Goal: Task Accomplishment & Management: Manage account settings

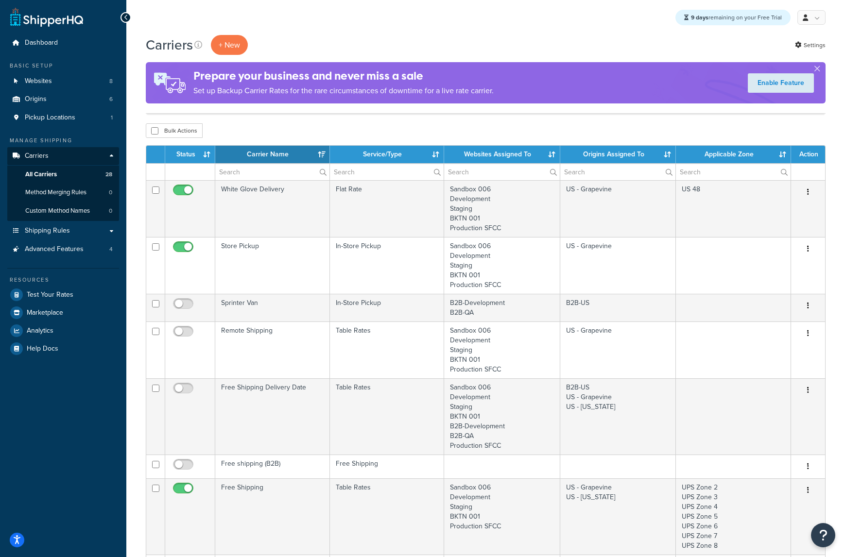
select select "15"
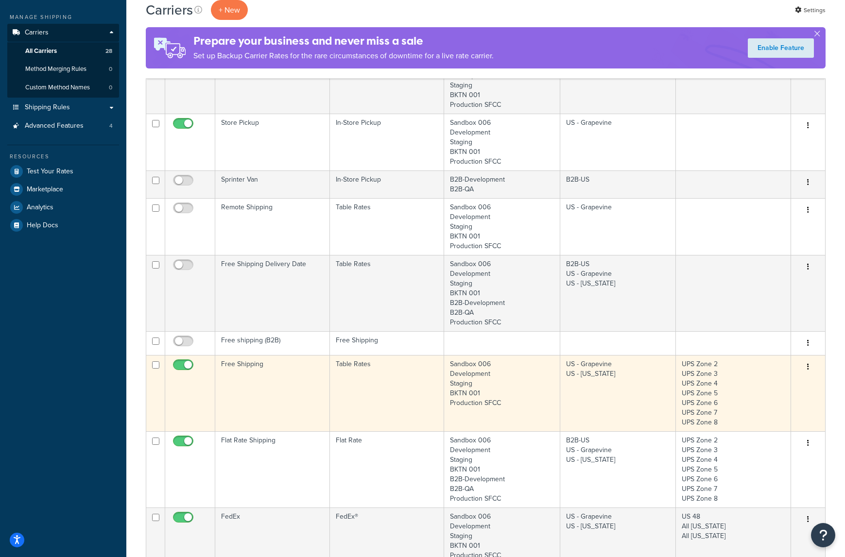
scroll to position [124, 0]
click at [262, 370] on td "Free Shipping" at bounding box center [272, 392] width 115 height 76
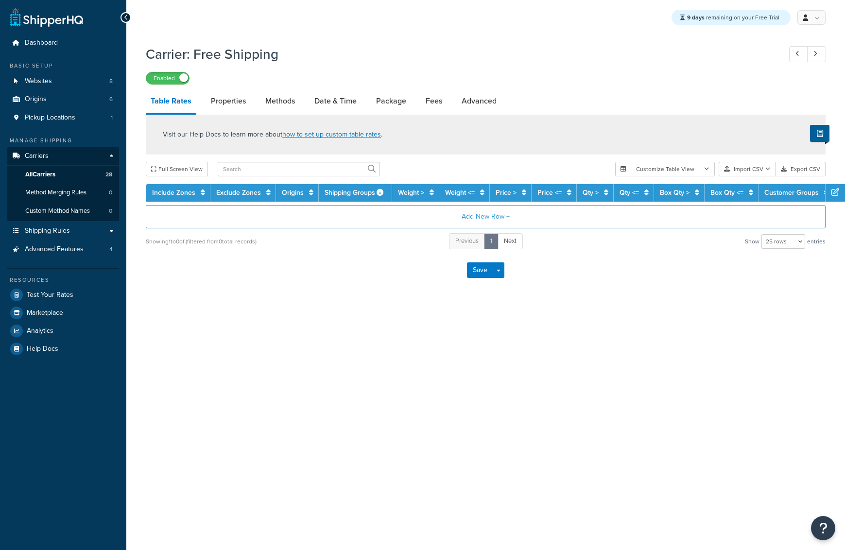
select select "25"
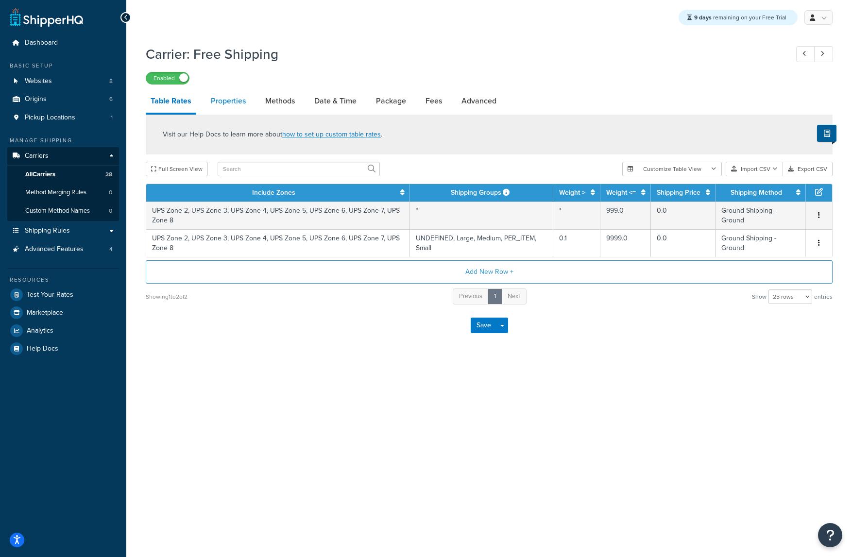
click at [238, 107] on link "Properties" at bounding box center [228, 100] width 45 height 23
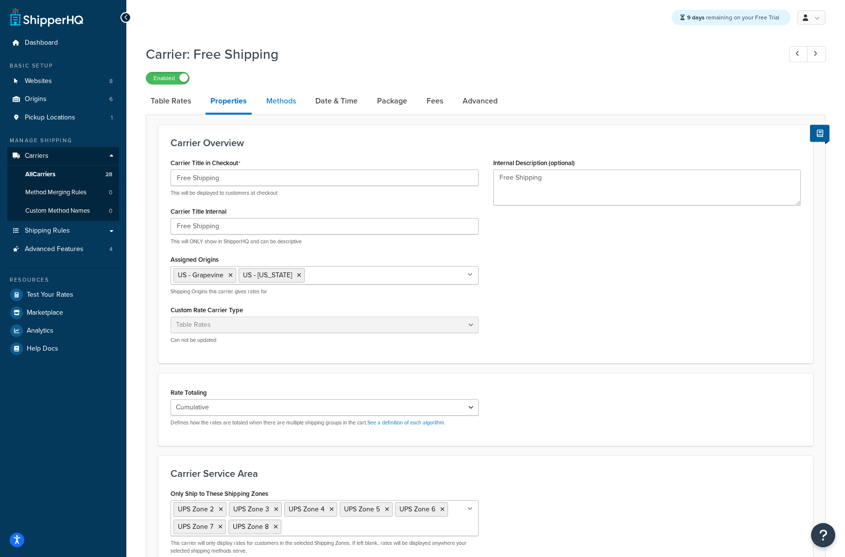
click at [289, 93] on link "Methods" at bounding box center [280, 100] width 39 height 23
select select "25"
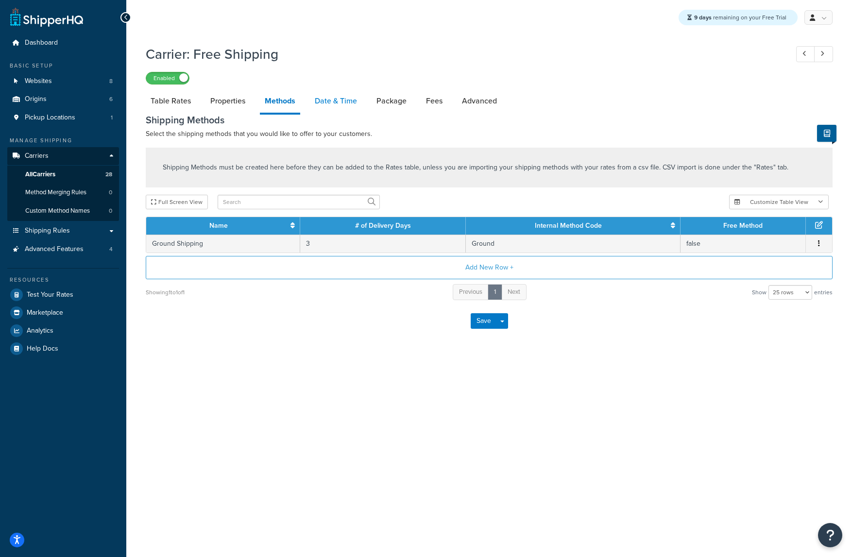
click at [343, 102] on link "Date & Time" at bounding box center [336, 100] width 52 height 23
select select "yMEd"
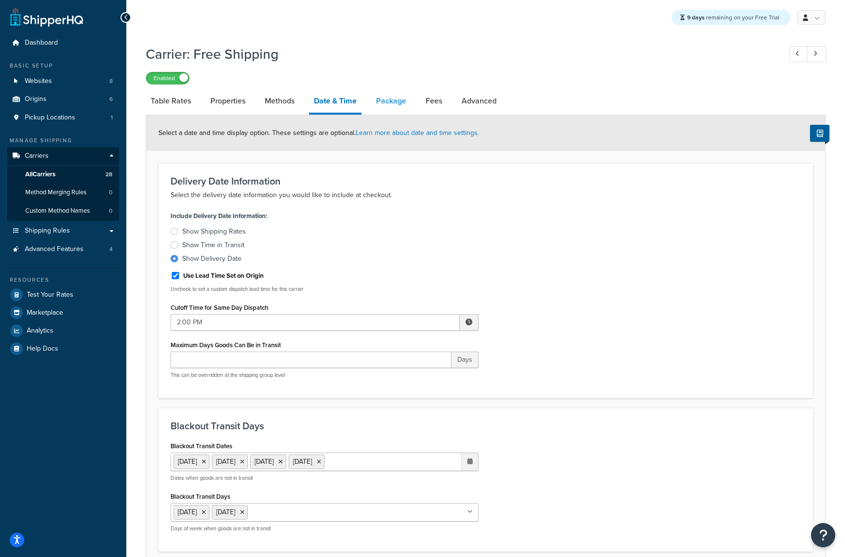
click at [389, 102] on link "Package" at bounding box center [391, 100] width 40 height 23
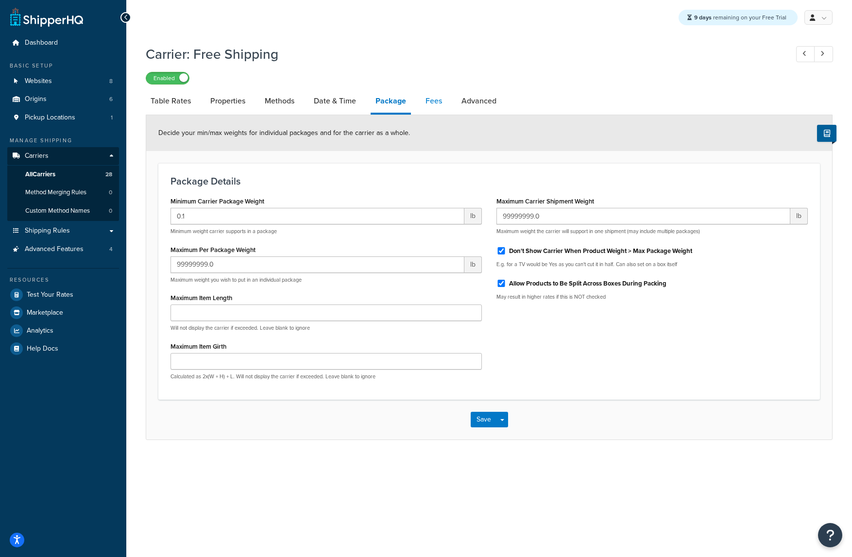
click at [428, 104] on link "Fees" at bounding box center [434, 100] width 26 height 23
select select "AFTER"
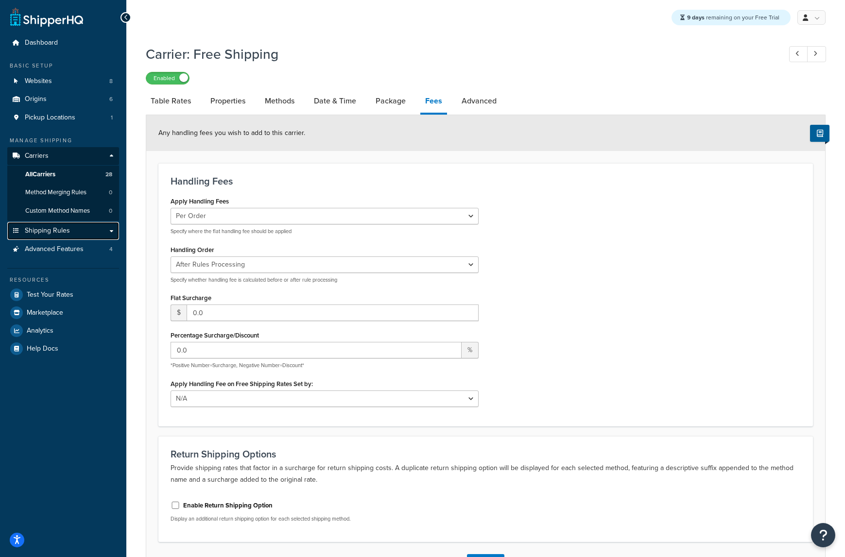
click at [70, 229] on link "Shipping Rules" at bounding box center [63, 231] width 112 height 18
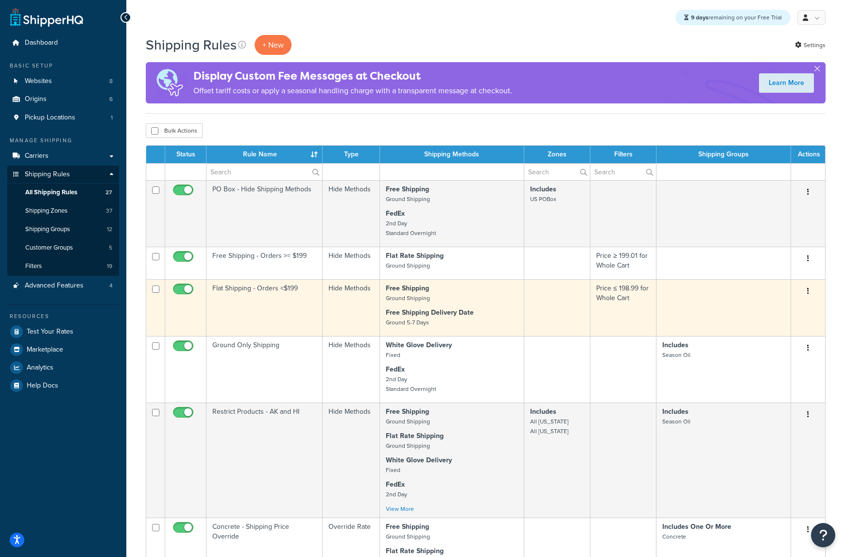
click at [250, 301] on td "Flat Shipping - Orders <$199" at bounding box center [264, 307] width 116 height 57
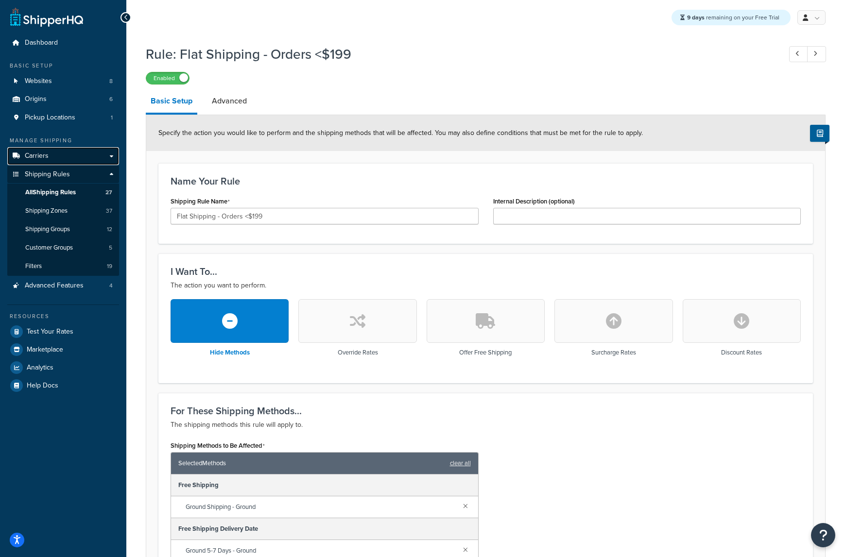
click at [83, 158] on link "Carriers" at bounding box center [63, 156] width 112 height 18
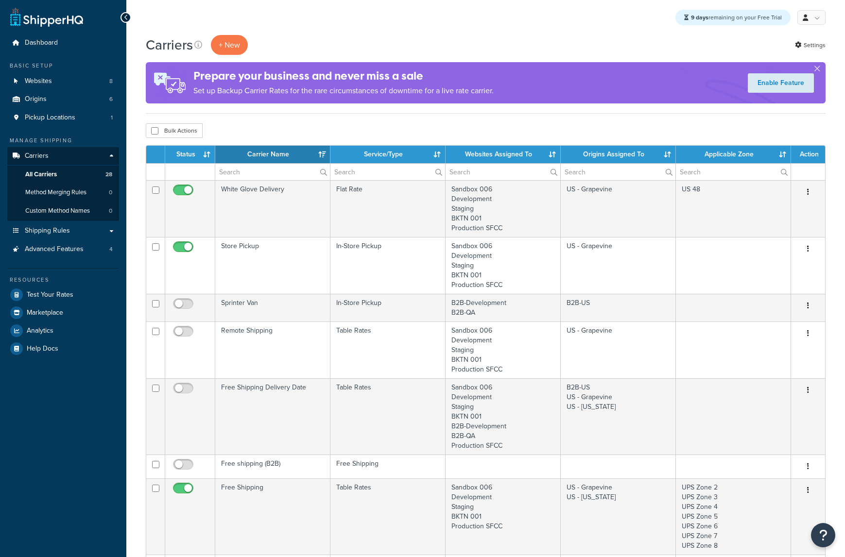
select select "15"
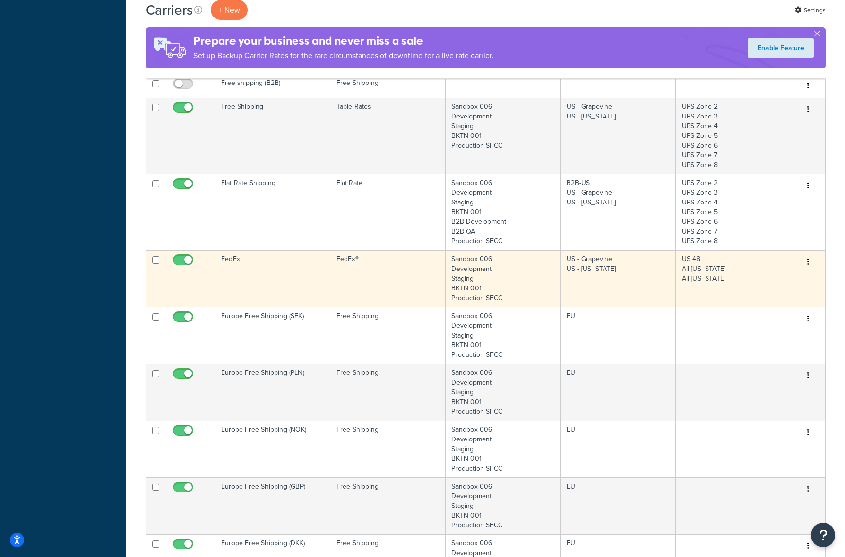
scroll to position [390, 0]
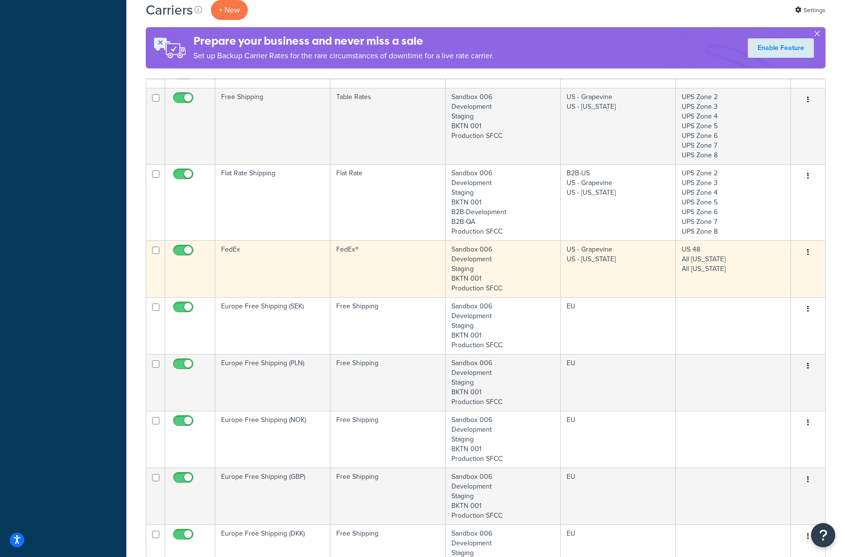
click at [255, 260] on td "FedEx" at bounding box center [272, 268] width 115 height 57
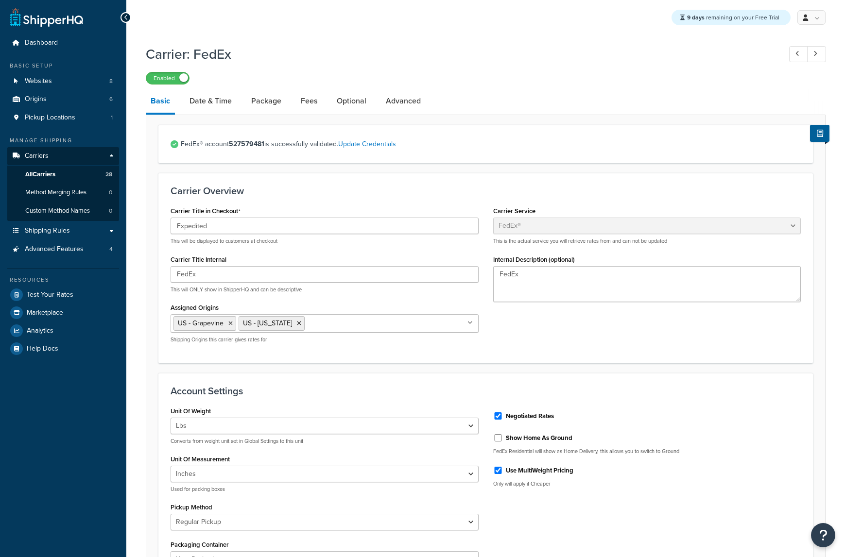
select select "fedEx"
select select "REGULAR_PICKUP"
select select "YOUR_PACKAGING"
click at [315, 102] on link "Fees" at bounding box center [309, 100] width 26 height 23
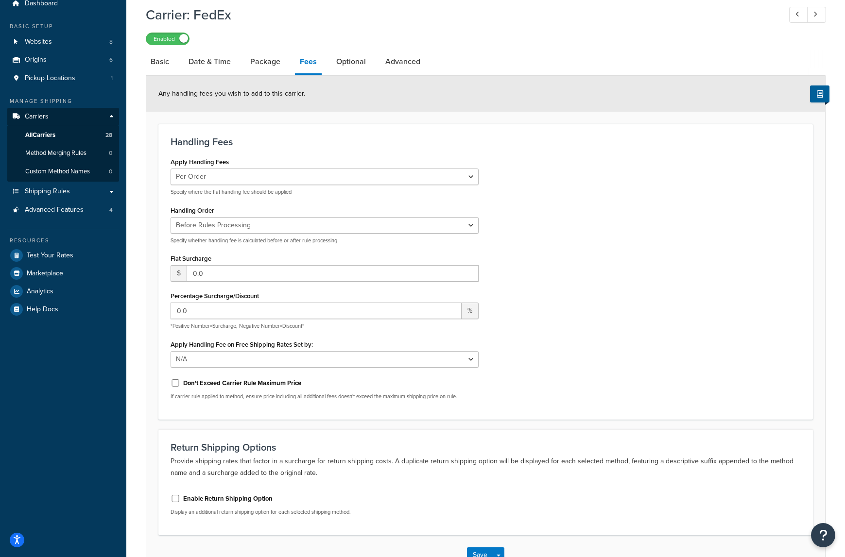
scroll to position [107, 0]
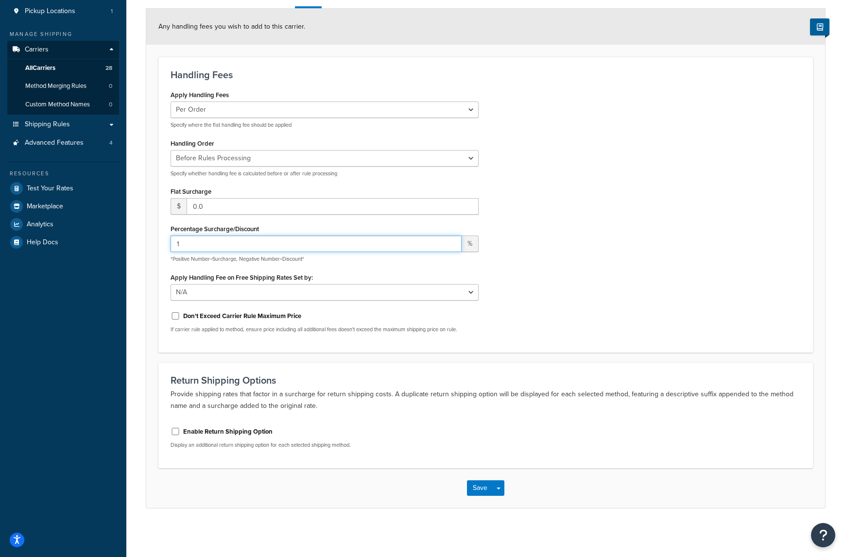
click at [451, 241] on input "1" at bounding box center [315, 244] width 291 height 17
click at [451, 241] on input "2" at bounding box center [315, 244] width 291 height 17
click at [451, 241] on input "3" at bounding box center [315, 244] width 291 height 17
click at [451, 241] on input "4" at bounding box center [315, 244] width 291 height 17
click at [451, 241] on input "5" at bounding box center [315, 244] width 291 height 17
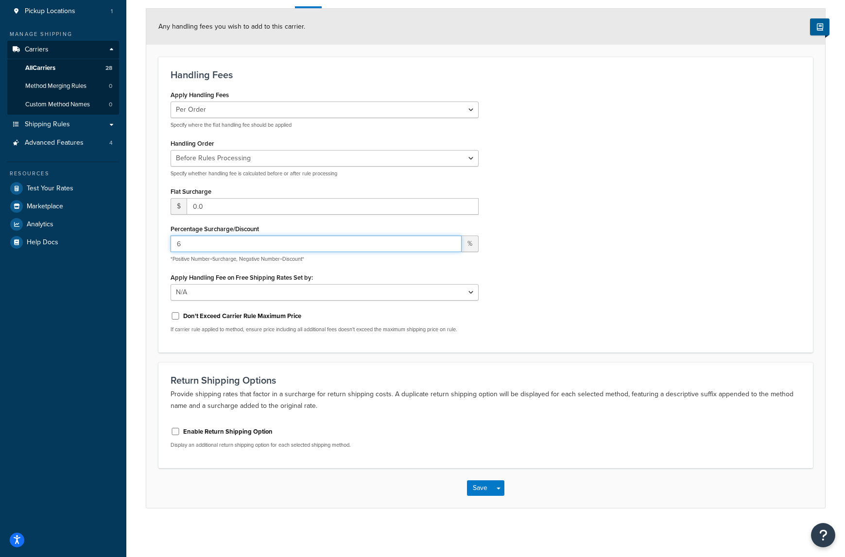
click at [451, 241] on input "6" at bounding box center [315, 244] width 291 height 17
click at [451, 241] on input "7" at bounding box center [315, 244] width 291 height 17
click at [451, 241] on input "8" at bounding box center [315, 244] width 291 height 17
click at [451, 241] on input "9" at bounding box center [315, 244] width 291 height 17
click at [451, 241] on input "10" at bounding box center [315, 244] width 291 height 17
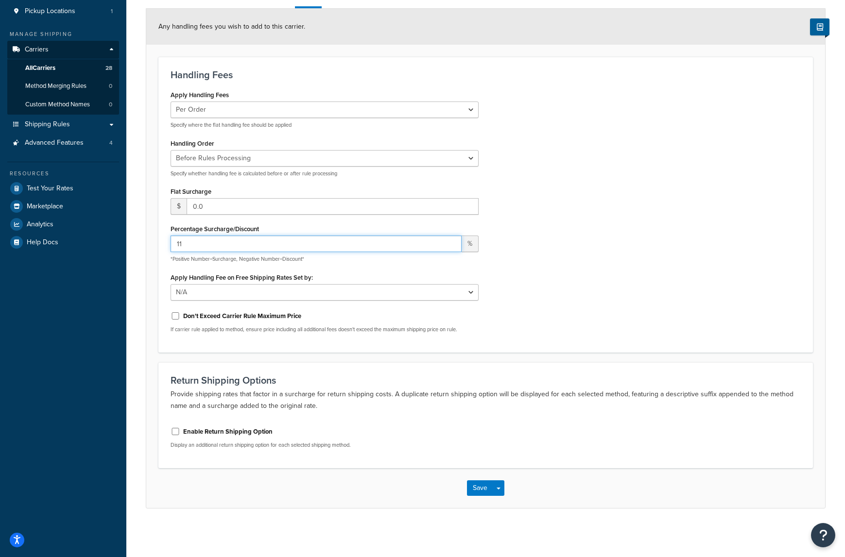
click at [451, 241] on input "11" at bounding box center [315, 244] width 291 height 17
click at [451, 241] on input "12" at bounding box center [315, 244] width 291 height 17
click at [451, 241] on input "13" at bounding box center [315, 244] width 291 height 17
click at [451, 241] on input "14" at bounding box center [315, 244] width 291 height 17
type input "15"
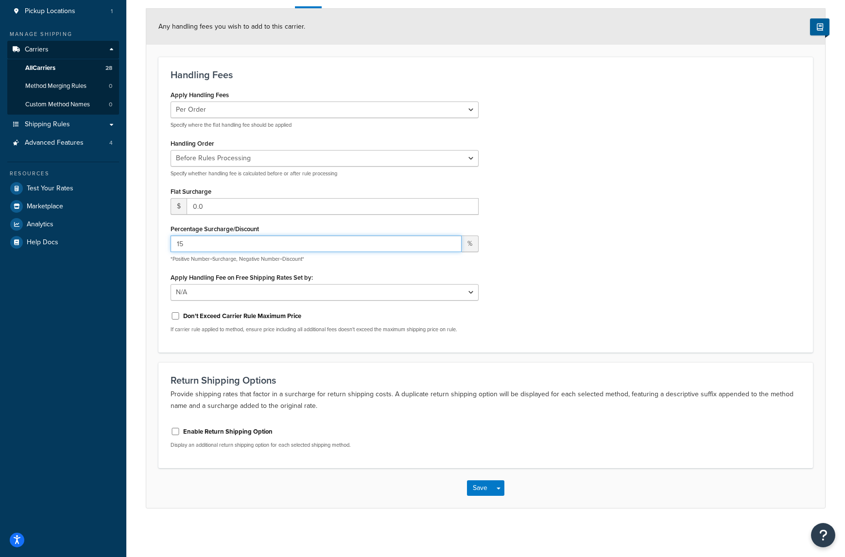
click at [451, 241] on input "15" at bounding box center [315, 244] width 291 height 17
click at [606, 261] on div "Apply Handling Fees Per Order Per Item Per Package Specify where the flat handl…" at bounding box center [485, 214] width 644 height 253
click at [480, 489] on button "Save" at bounding box center [480, 488] width 26 height 16
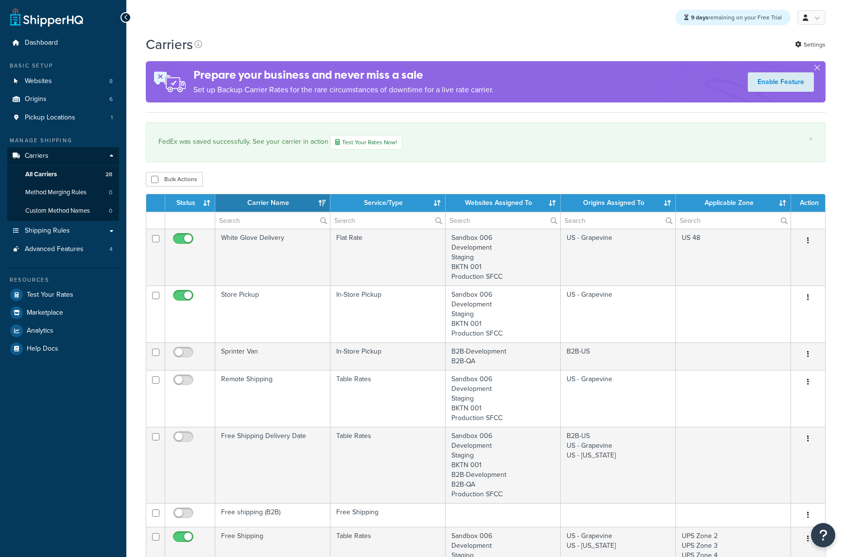
select select "15"
